Goal: Navigation & Orientation: Find specific page/section

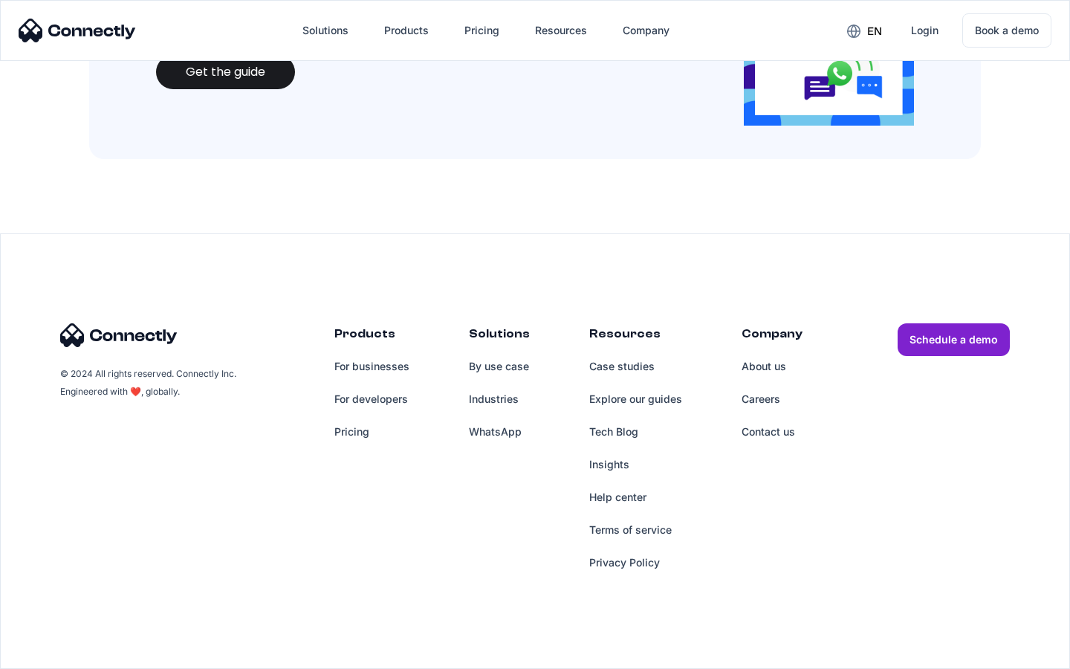
scroll to position [1615, 0]
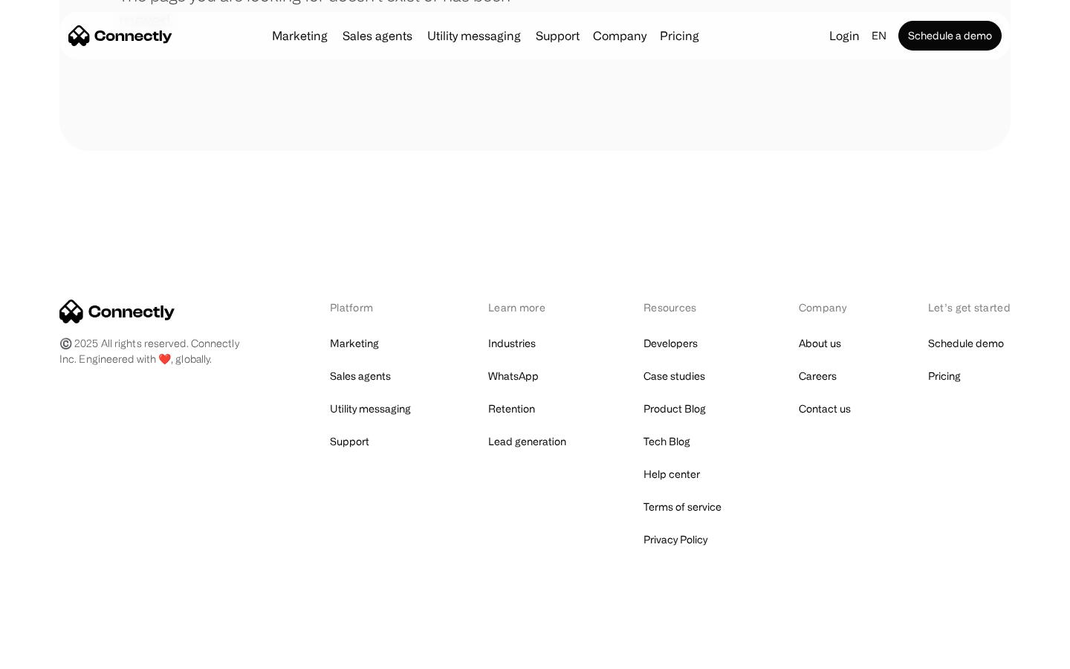
scroll to position [271, 0]
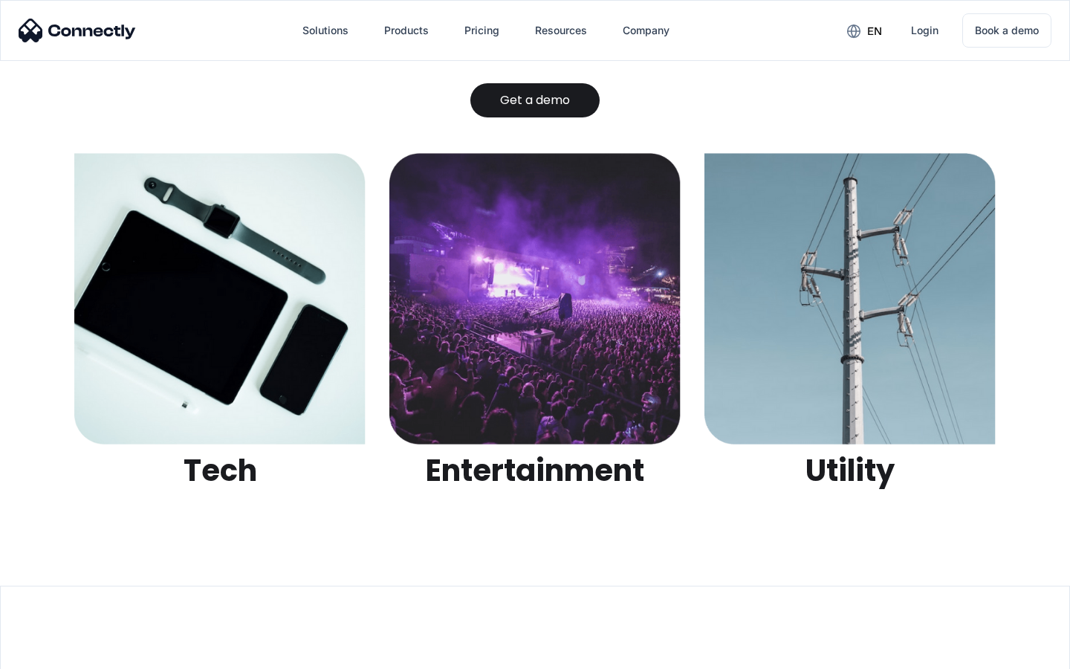
scroll to position [4687, 0]
